Goal: Transaction & Acquisition: Purchase product/service

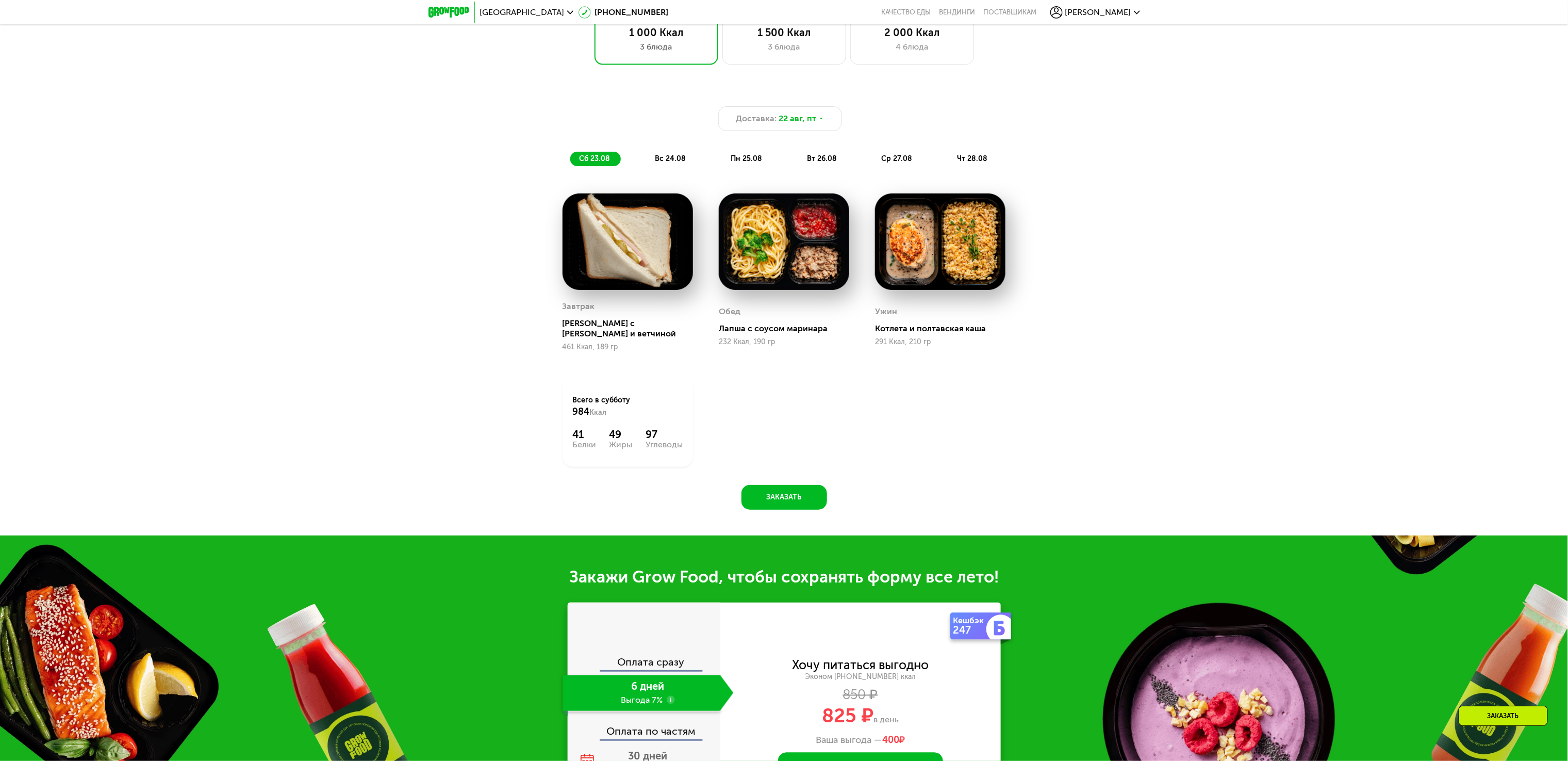
scroll to position [928, 0]
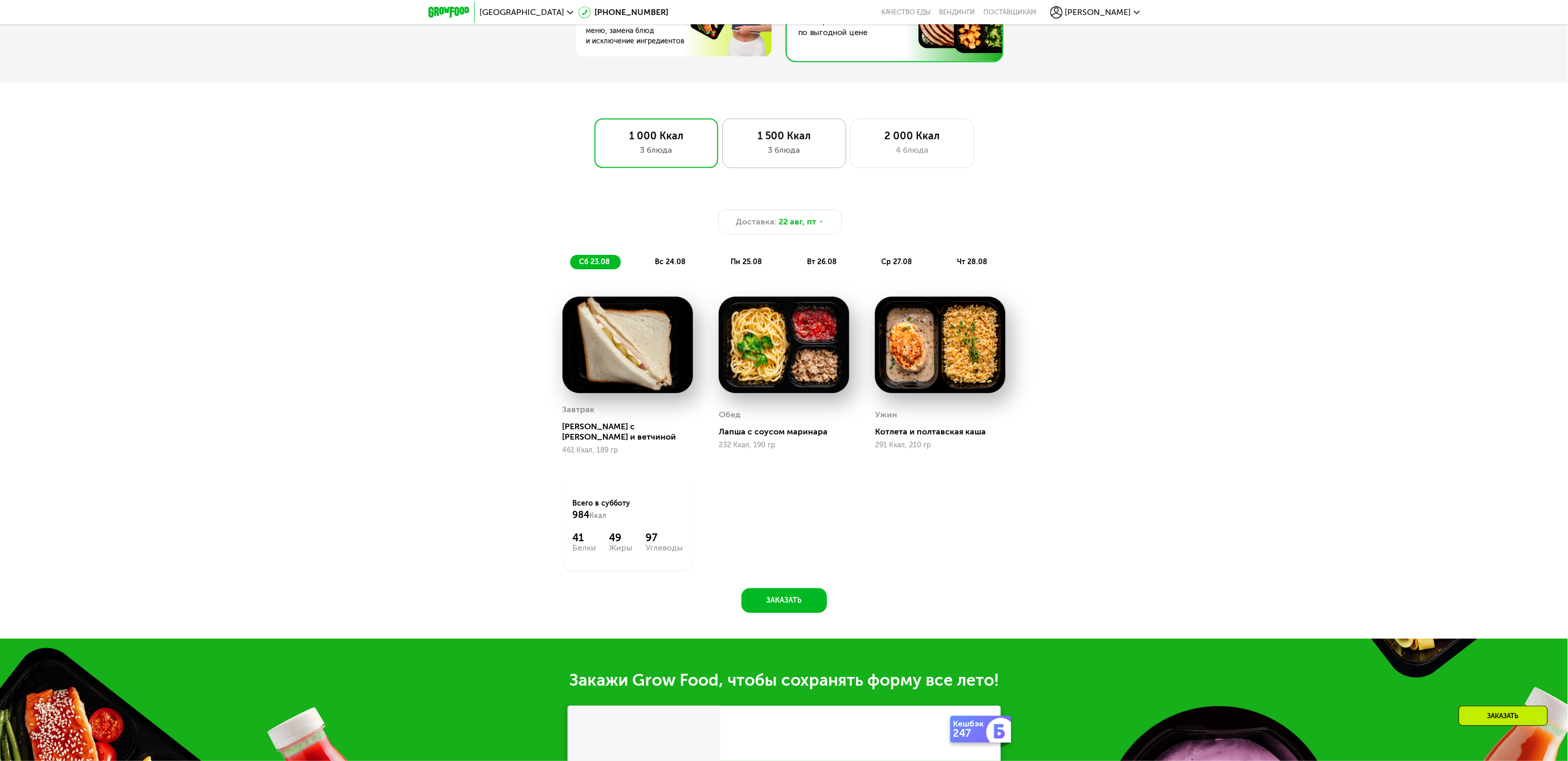
click at [850, 150] on div "1 500 Ккал 3 блюда" at bounding box center [912, 143] width 124 height 49
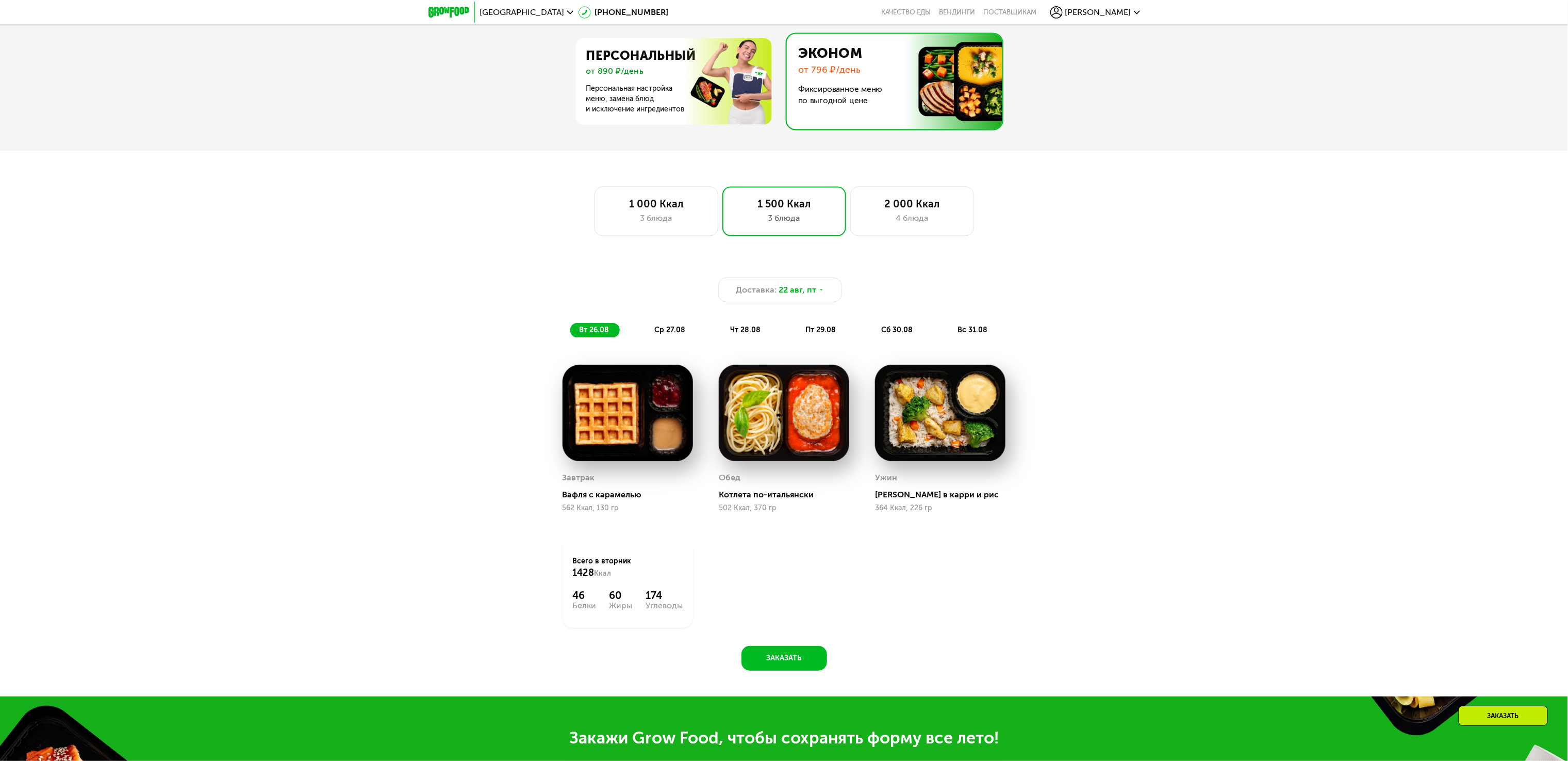
scroll to position [825, 0]
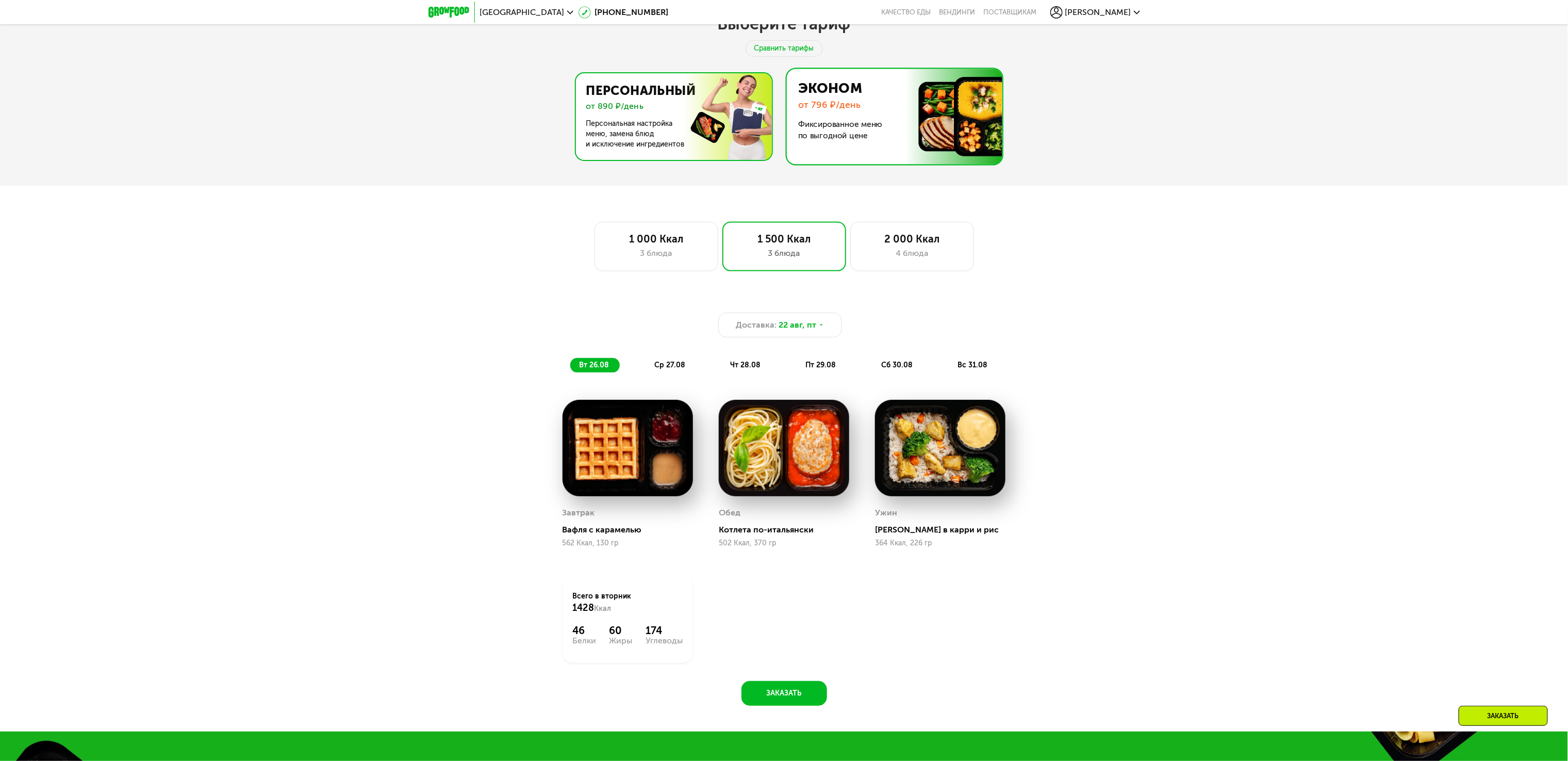
click at [645, 118] on img at bounding box center [671, 117] width 201 height 87
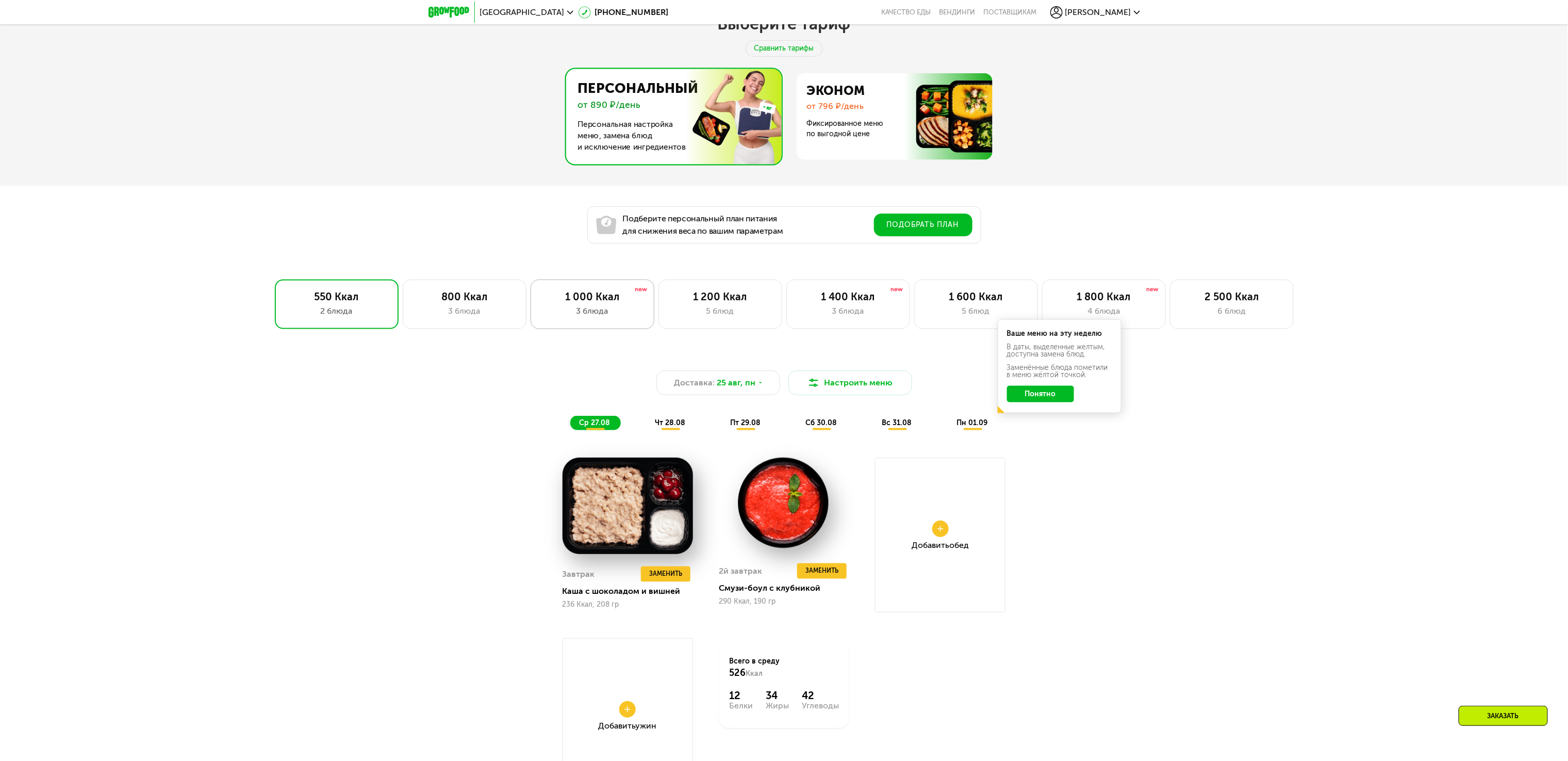
click at [622, 312] on div "3 блюда" at bounding box center [592, 311] width 102 height 13
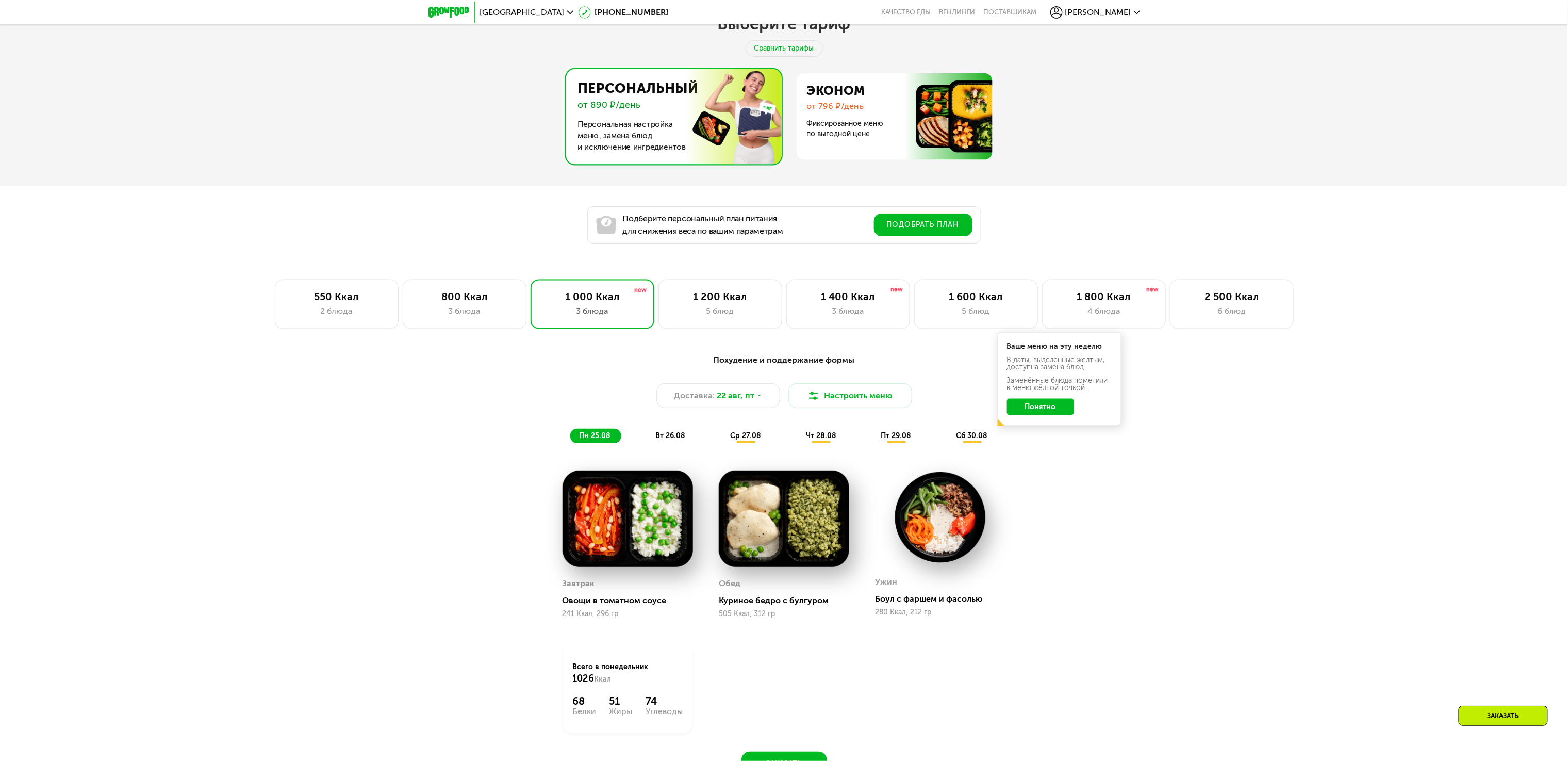
click at [872, 443] on div "чт 28.08" at bounding box center [897, 435] width 50 height 14
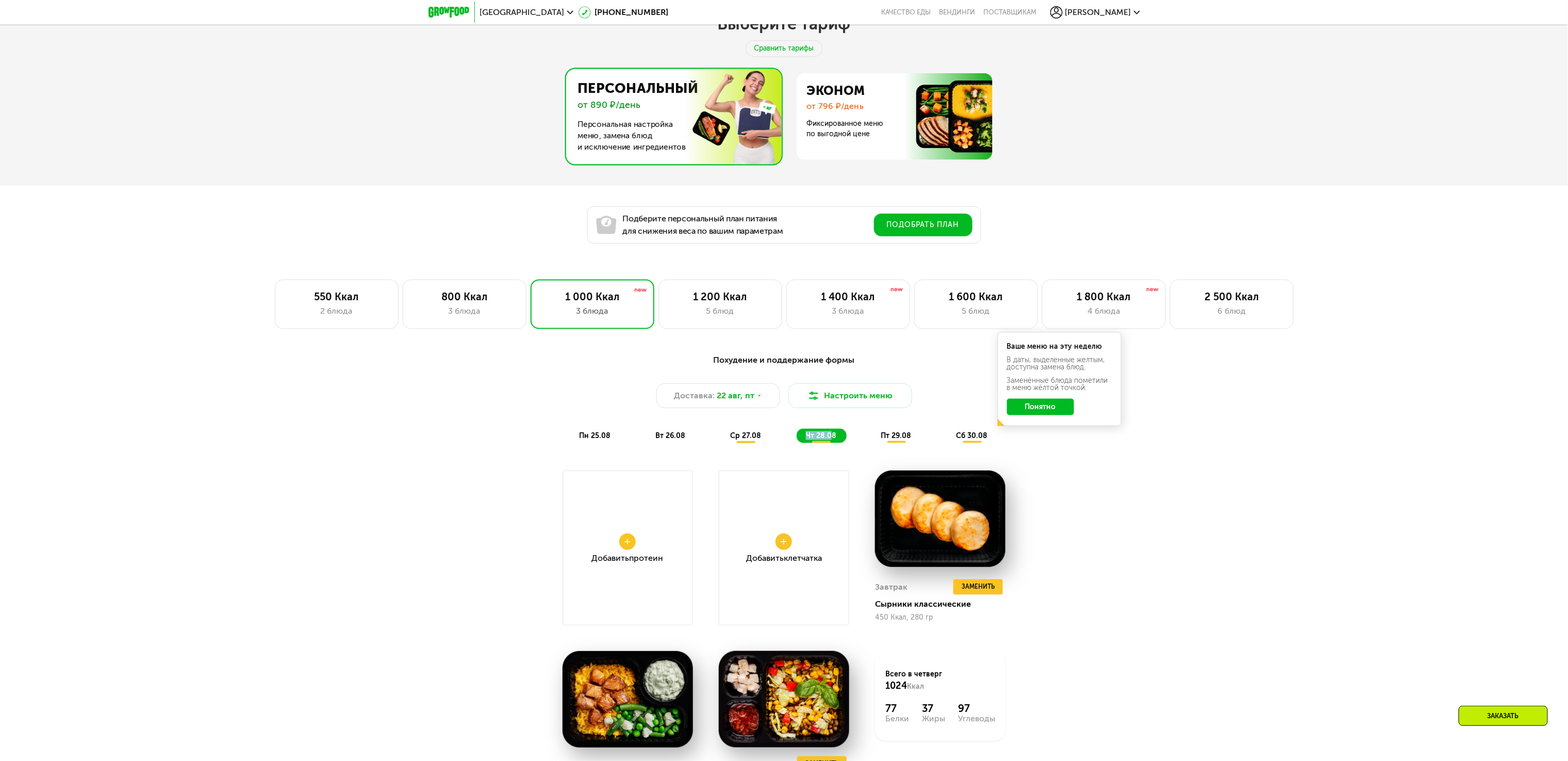
click at [626, 544] on button at bounding box center [627, 541] width 16 height 16
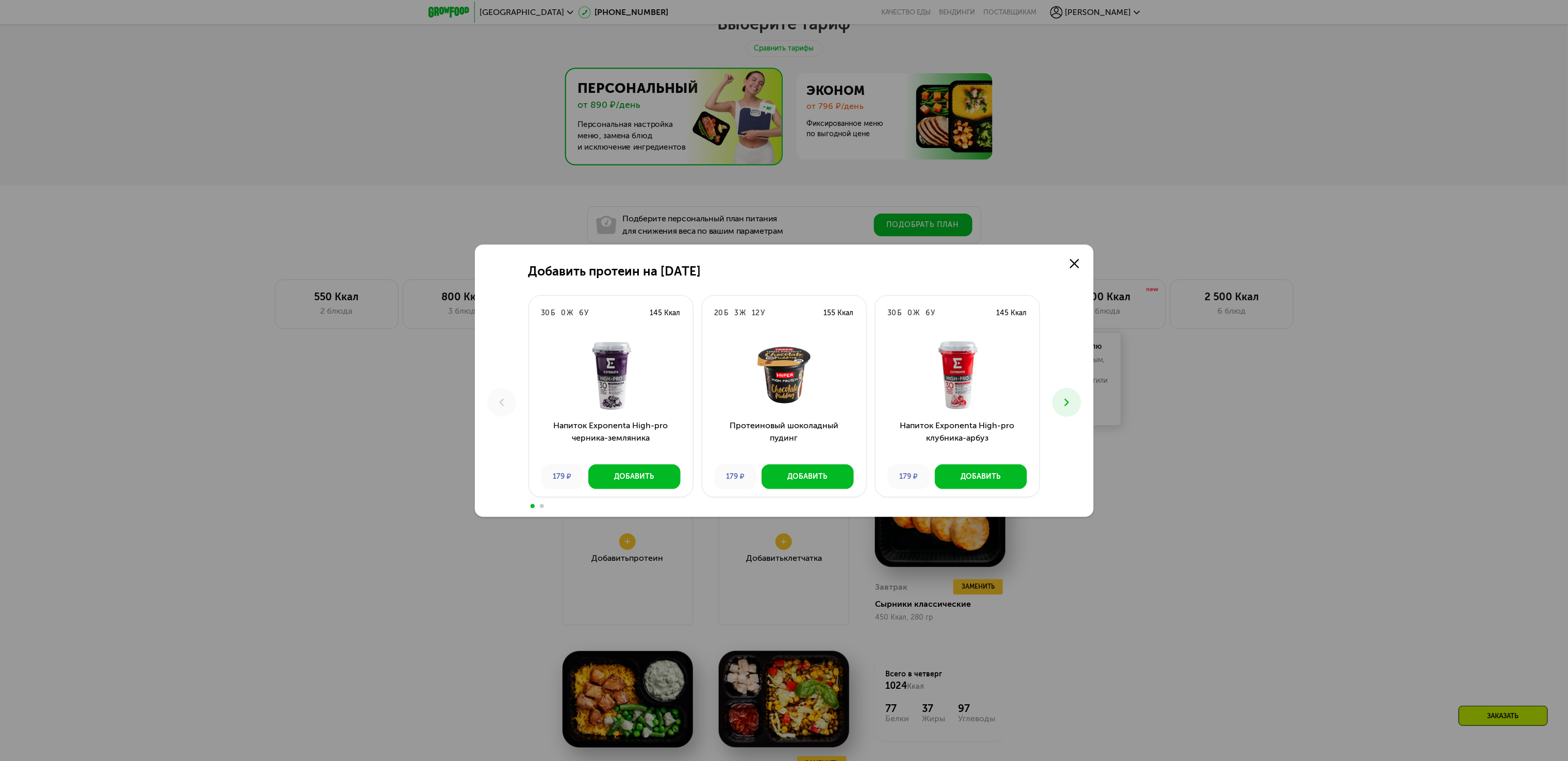
click at [1080, 404] on button at bounding box center [1066, 402] width 29 height 29
click at [1077, 229] on div "Добавить протеин на [DATE] Б 0 Ж 6 У 145 Ккал Напиток Exponenta High-pro черник…" at bounding box center [784, 380] width 1568 height 761
click at [1082, 263] on link at bounding box center [1074, 264] width 21 height 21
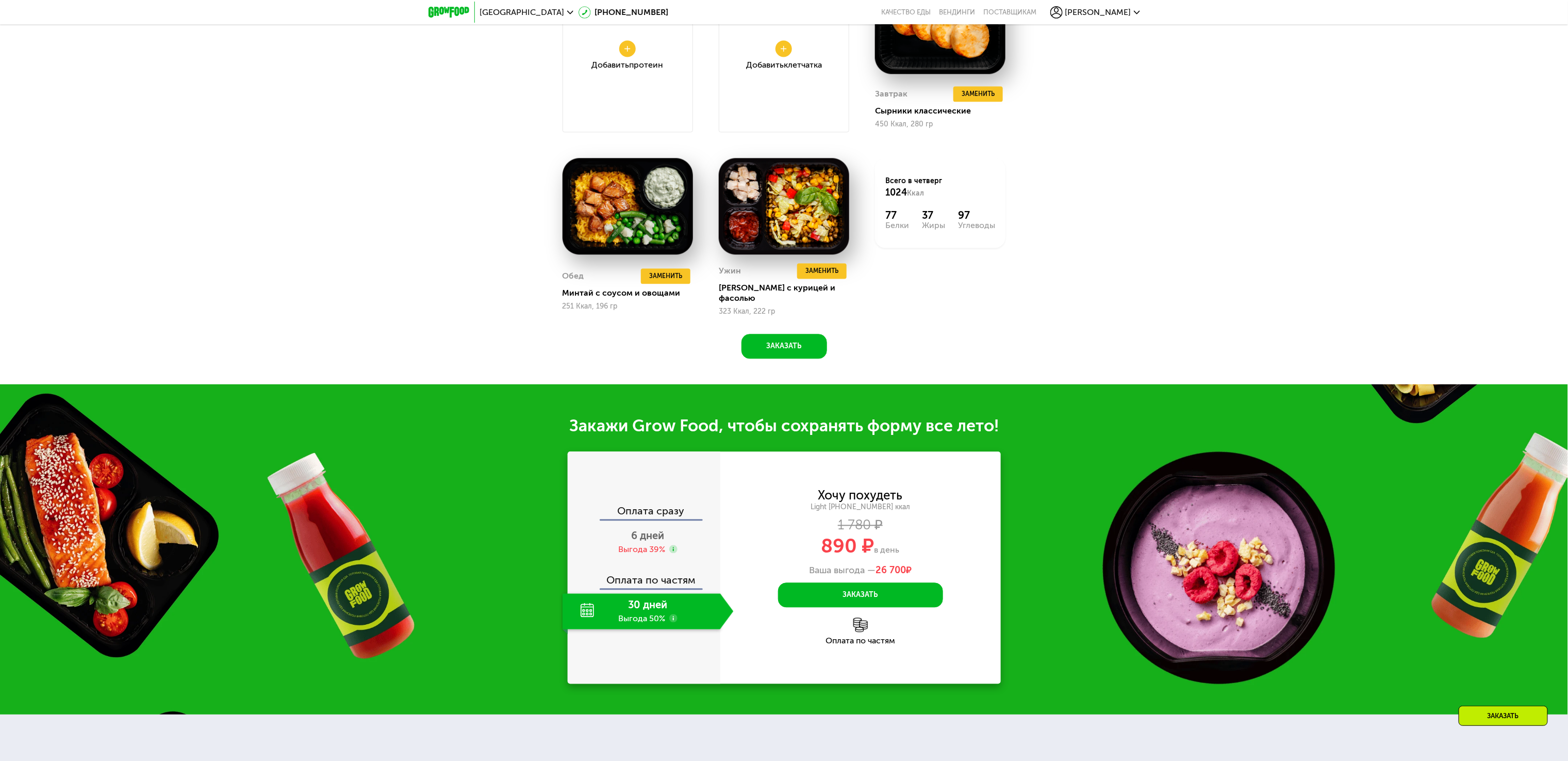
scroll to position [1341, 0]
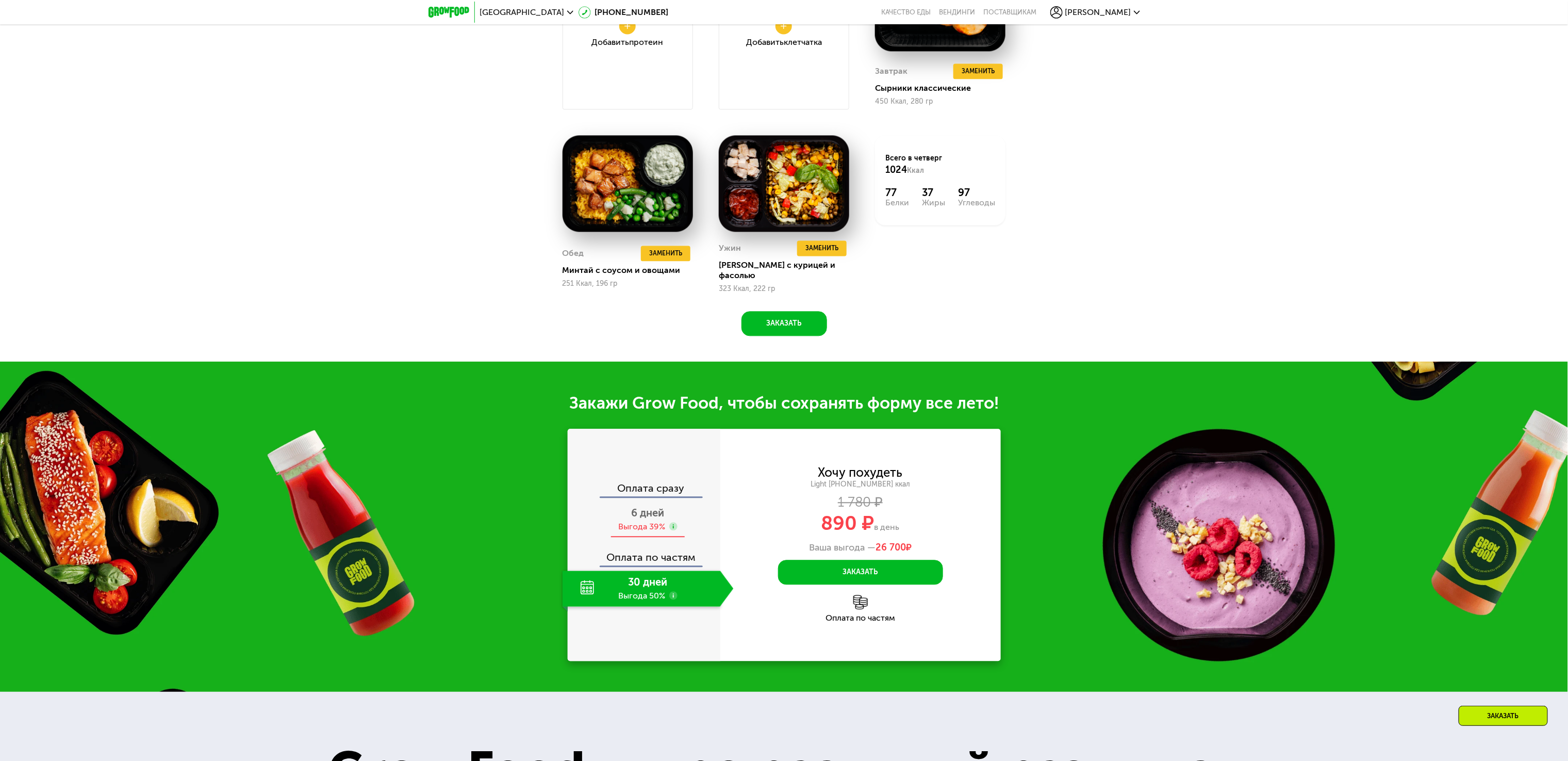
click at [668, 528] on div "Выгода 39%" at bounding box center [647, 526] width 59 height 11
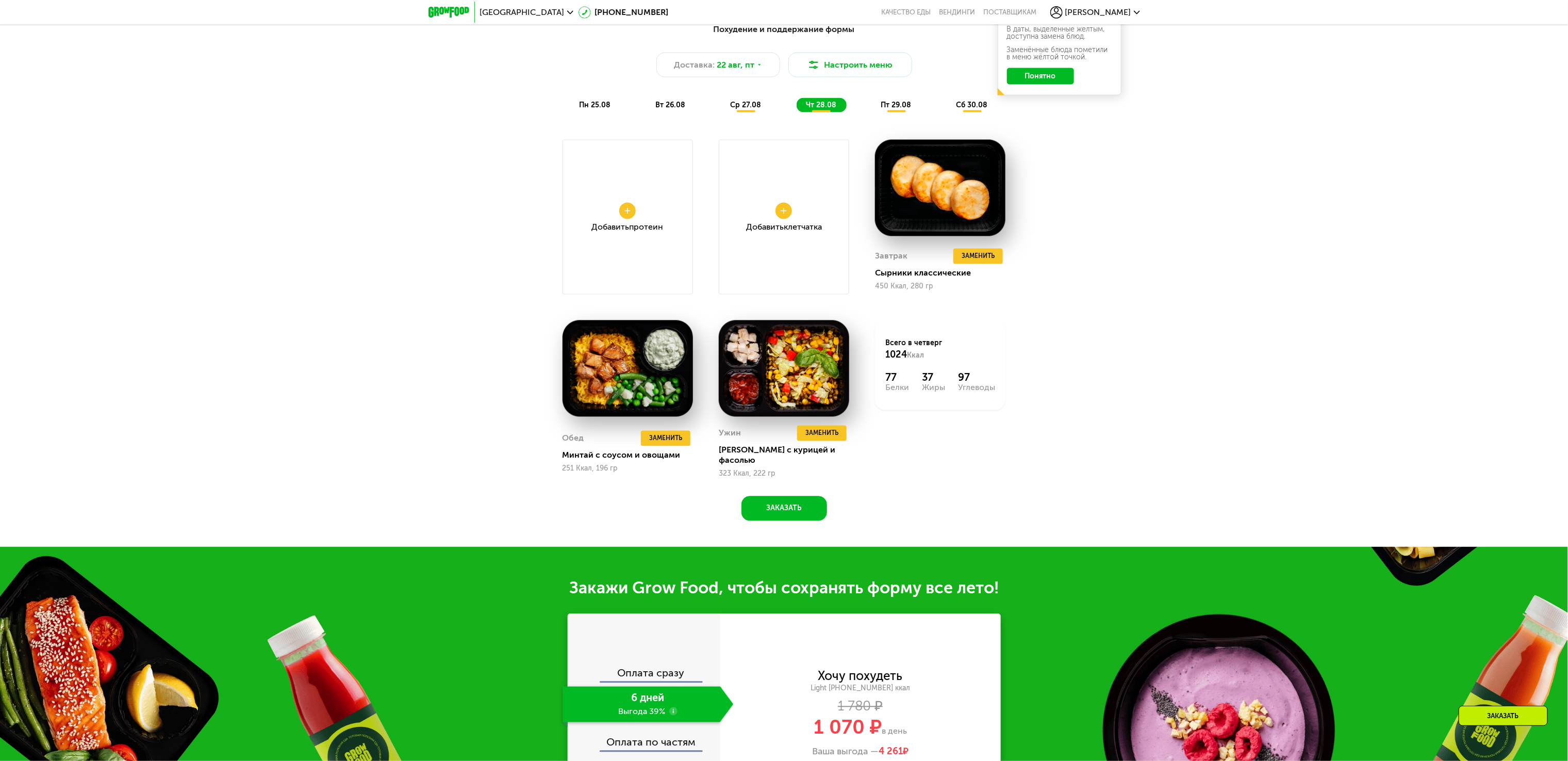
scroll to position [928, 0]
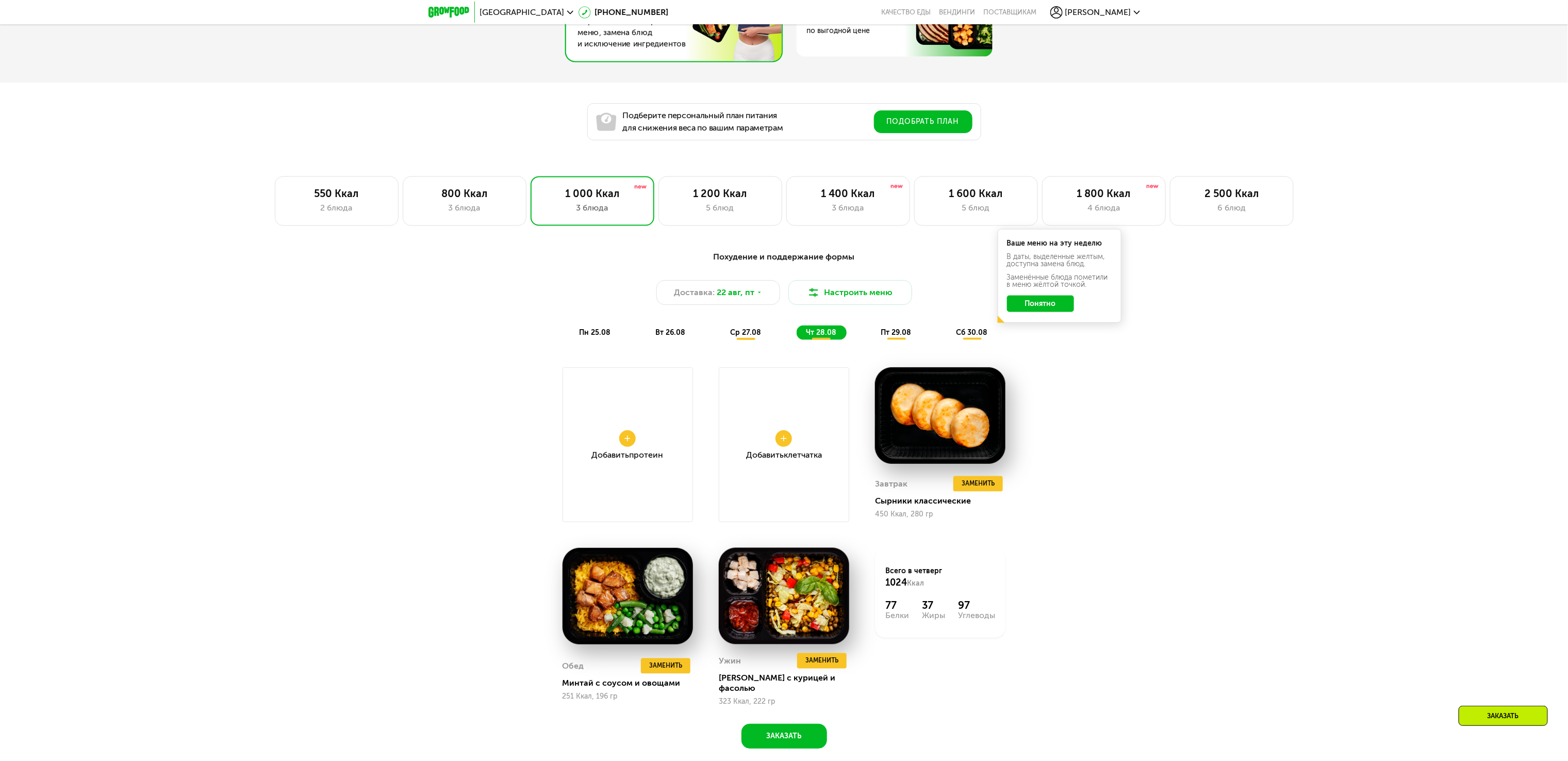
click at [644, 439] on div "Добавить Протеин" at bounding box center [627, 444] width 131 height 155
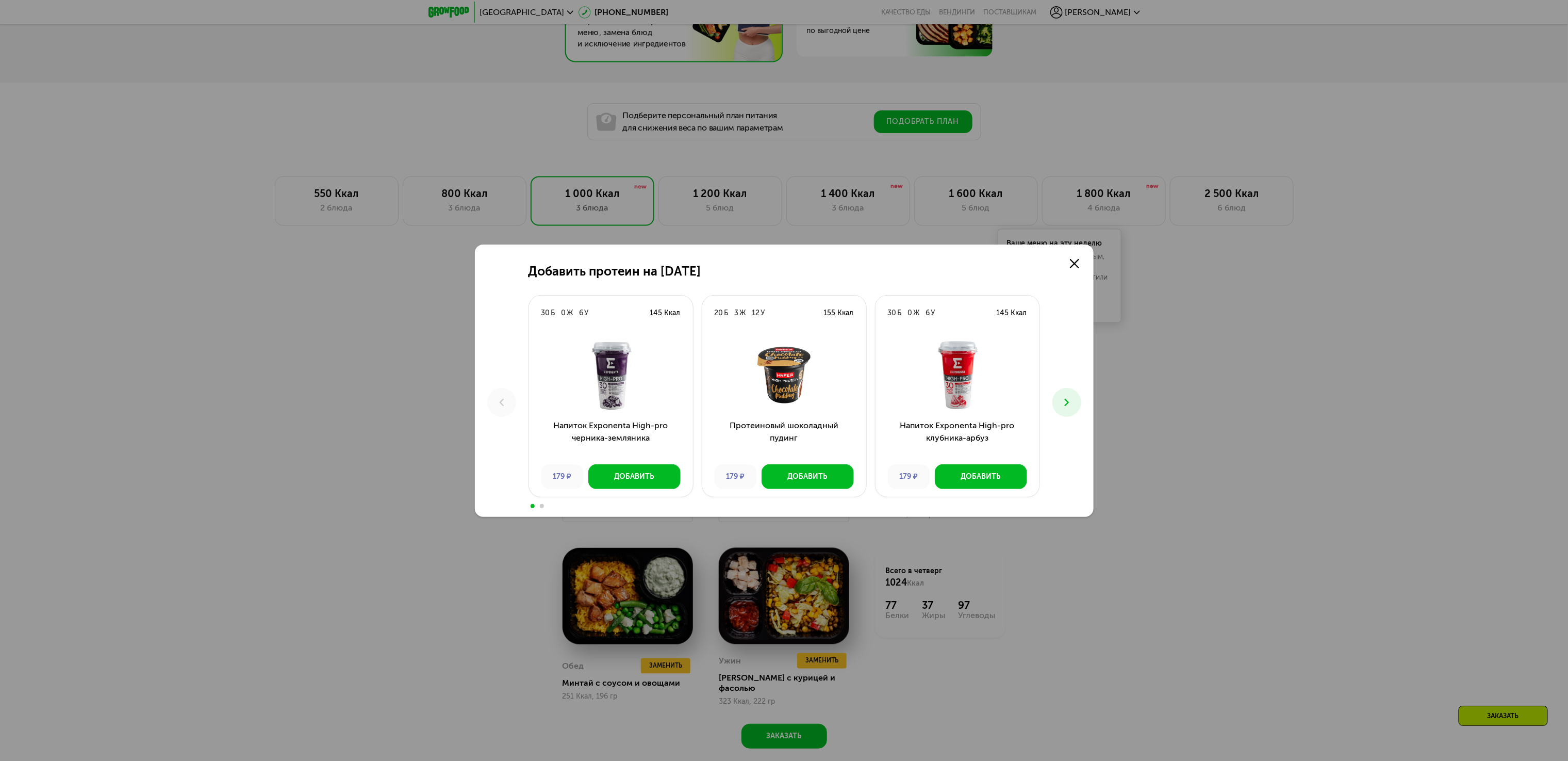
click at [1051, 419] on div "Добавить протеин на [DATE] Б 0 Ж 6 У 145 Ккал Напиток Exponenta High-pro черник…" at bounding box center [784, 380] width 619 height 273
click at [1060, 407] on icon at bounding box center [1066, 402] width 13 height 13
click at [1064, 268] on link at bounding box center [1074, 264] width 21 height 21
